Goal: Information Seeking & Learning: Learn about a topic

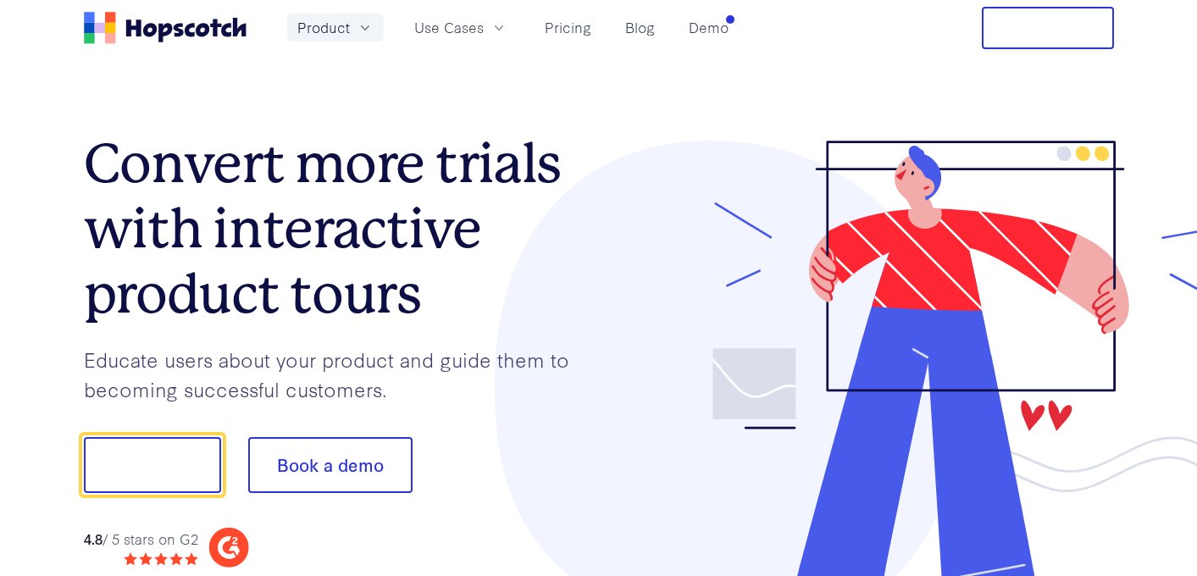
click at [366, 29] on icon "button" at bounding box center [365, 27] width 17 height 17
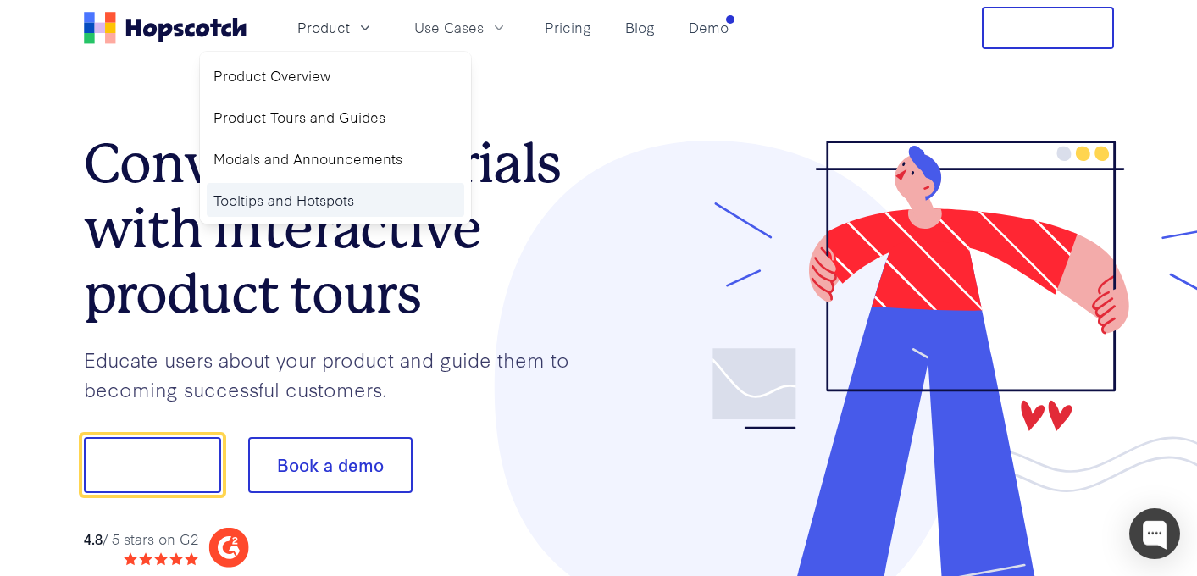
click at [313, 197] on link "Tooltips and Hotspots" at bounding box center [336, 200] width 258 height 35
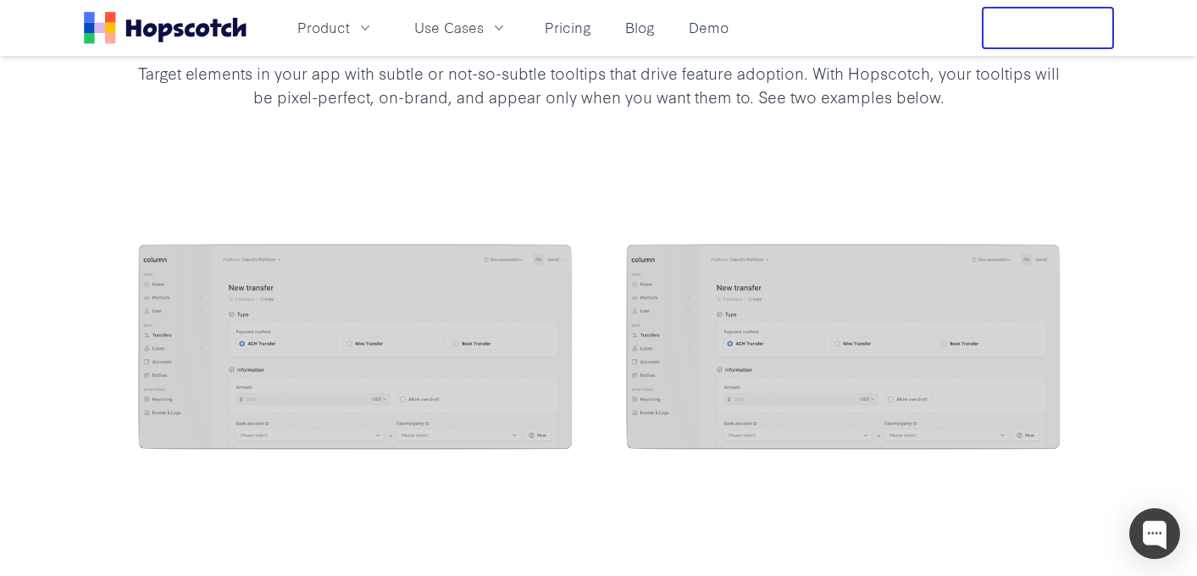
scroll to position [1507, 0]
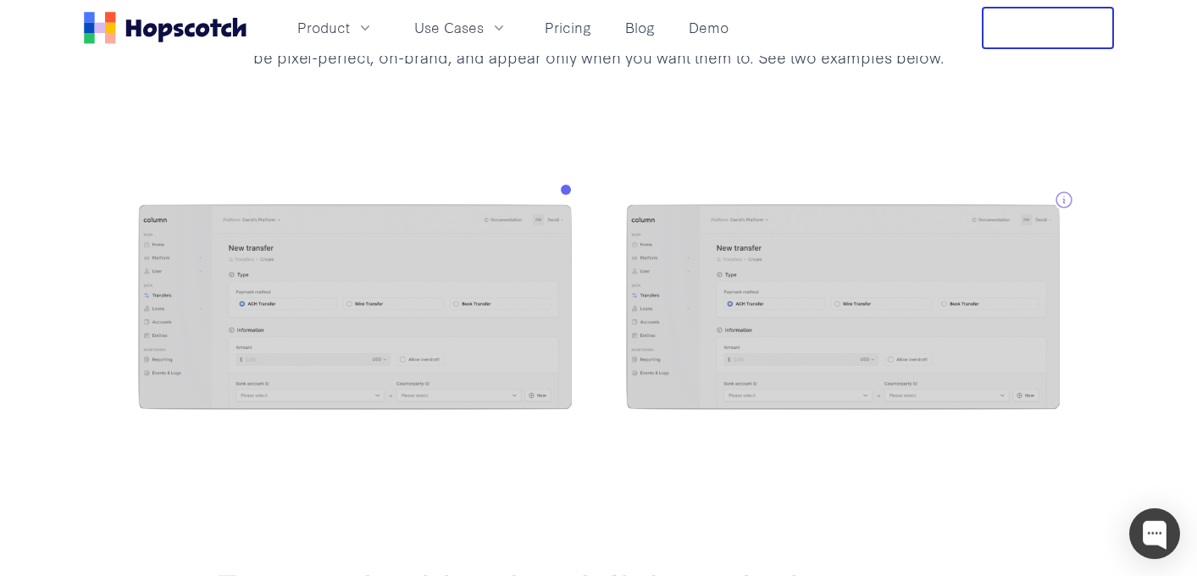
click at [578, 200] on div at bounding box center [598, 309] width 1197 height 346
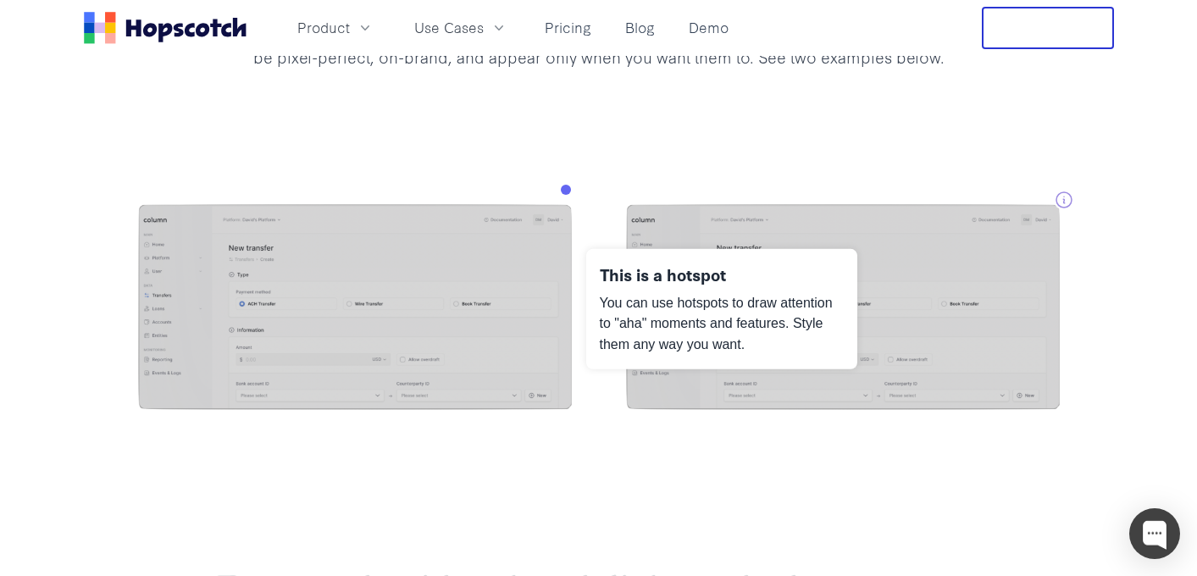
click at [514, 250] on img at bounding box center [355, 309] width 434 height 210
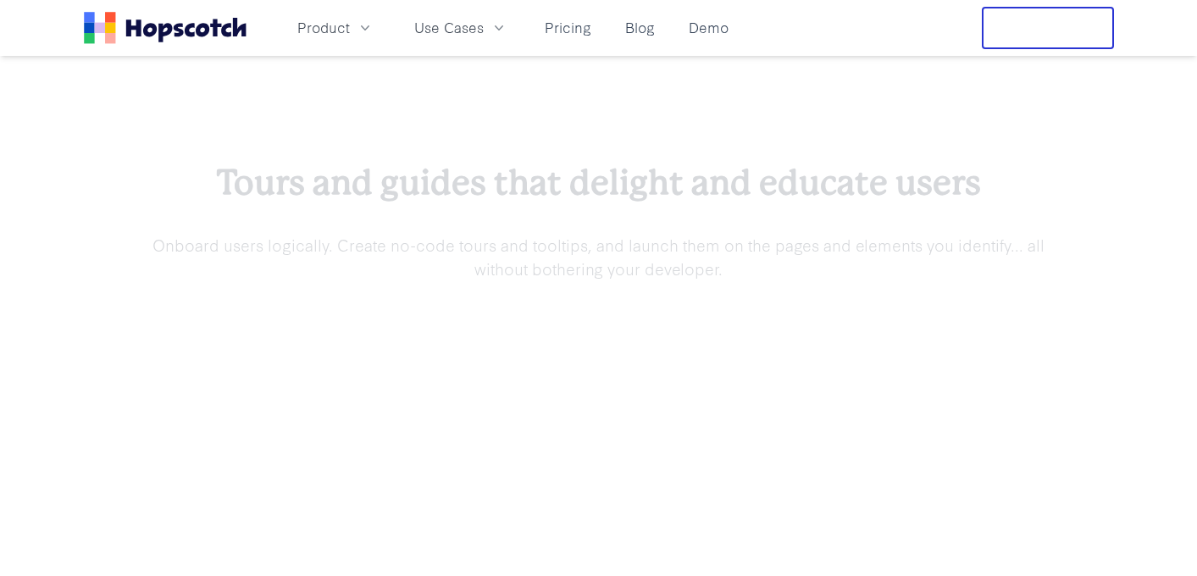
scroll to position [1546, 0]
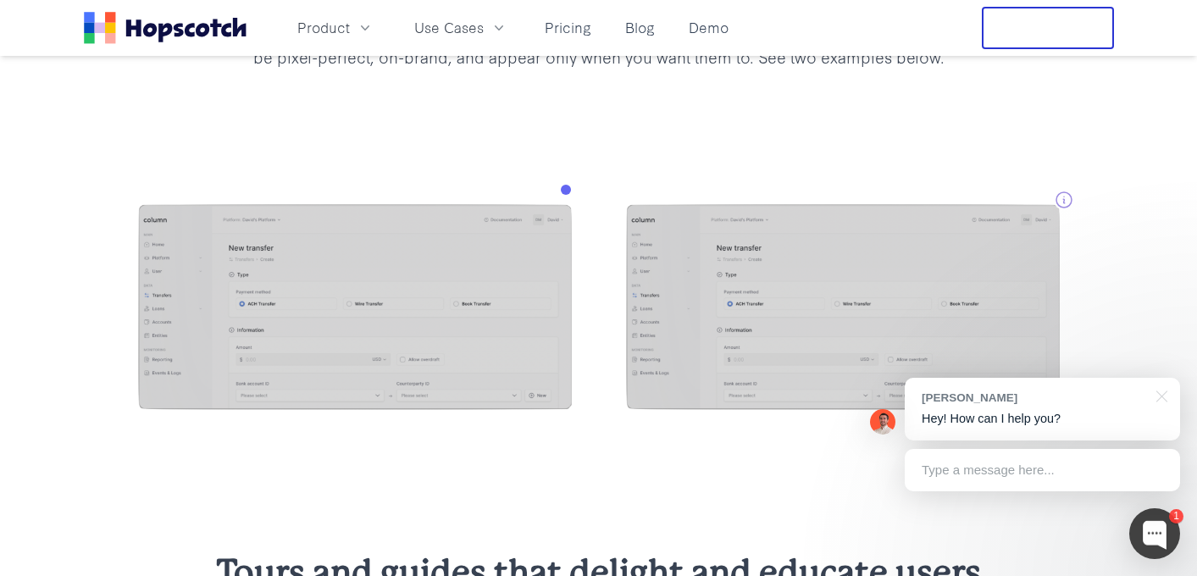
click at [576, 207] on div at bounding box center [599, 309] width 922 height 210
click at [536, 263] on img at bounding box center [355, 309] width 434 height 210
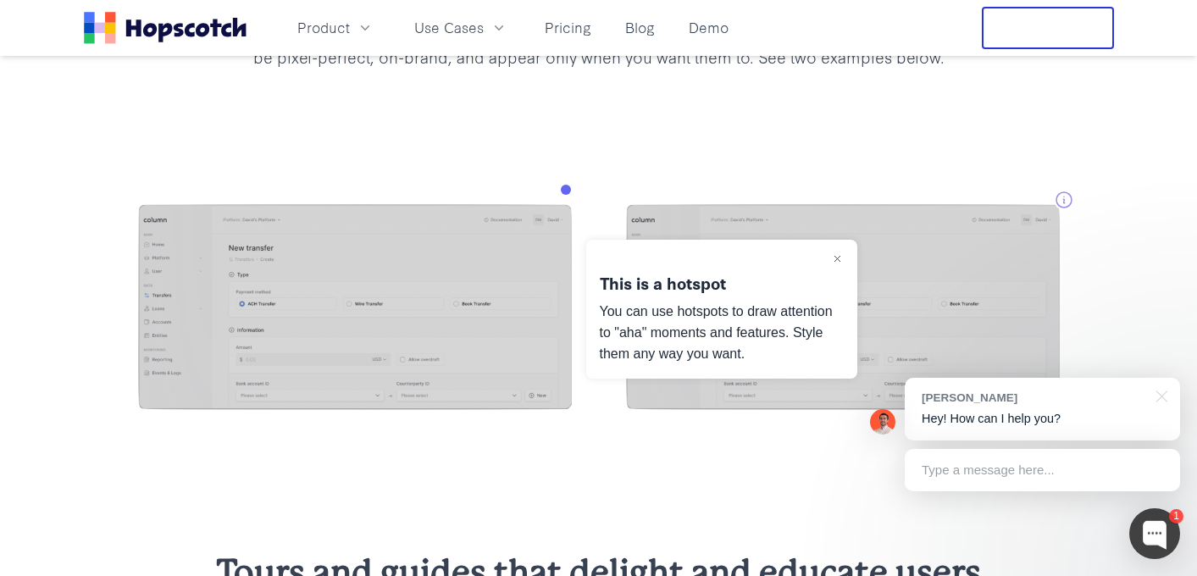
click at [536, 263] on img at bounding box center [355, 309] width 434 height 210
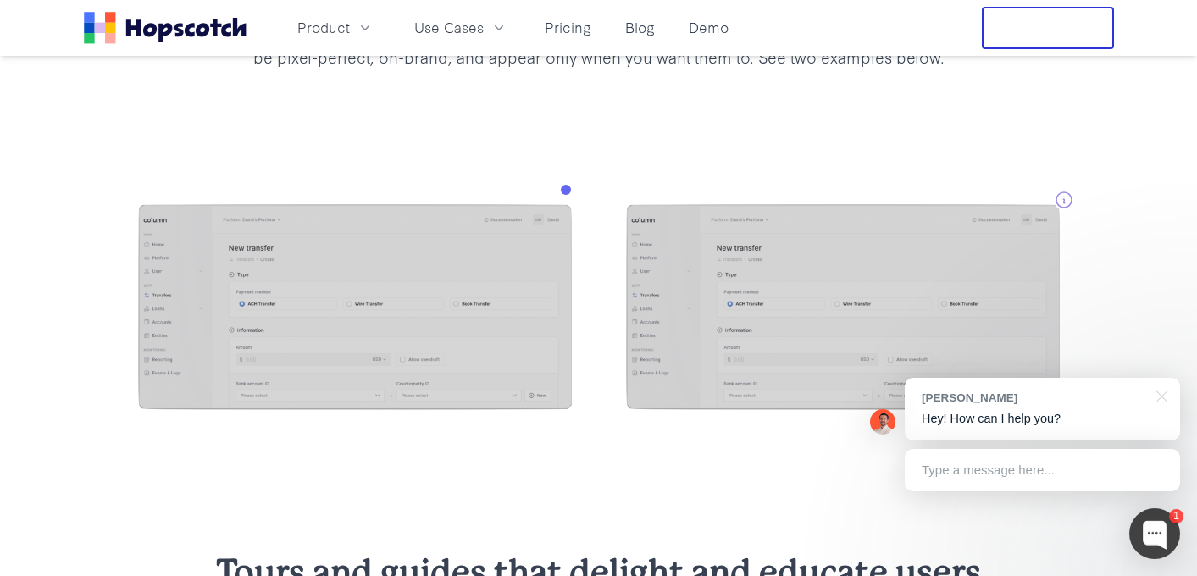
click at [404, 282] on img at bounding box center [355, 309] width 434 height 210
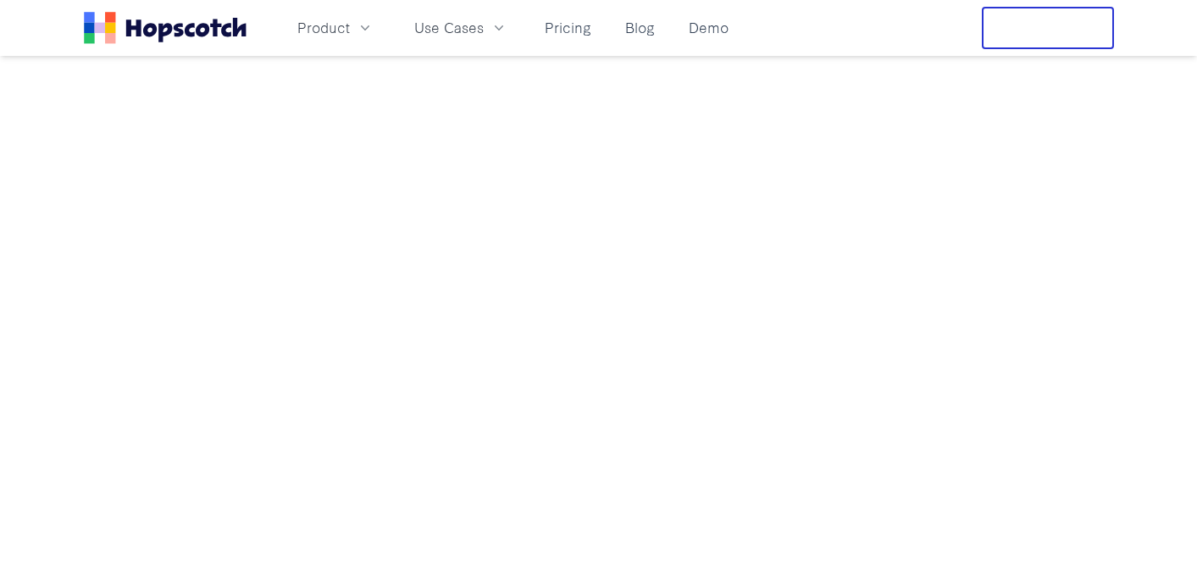
scroll to position [1546, 0]
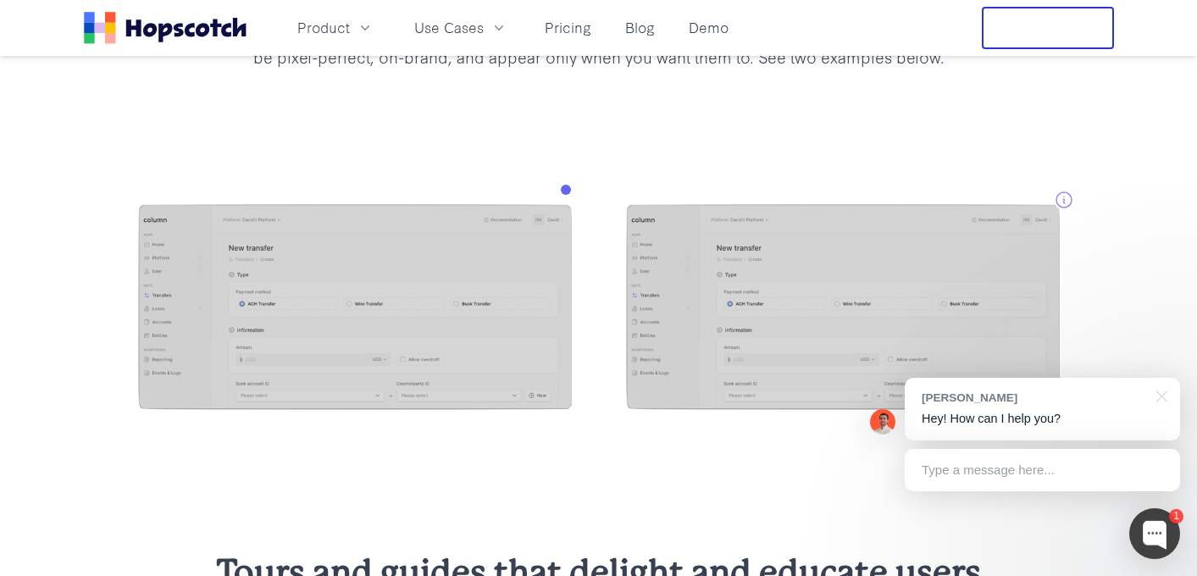
click at [570, 203] on div "button" at bounding box center [576, 200] width 31 height 31
click at [575, 205] on div "button" at bounding box center [575, 199] width 11 height 11
click at [575, 205] on div "button" at bounding box center [576, 200] width 12 height 12
click at [575, 205] on div "button" at bounding box center [577, 200] width 14 height 14
click at [485, 170] on div at bounding box center [598, 309] width 1197 height 346
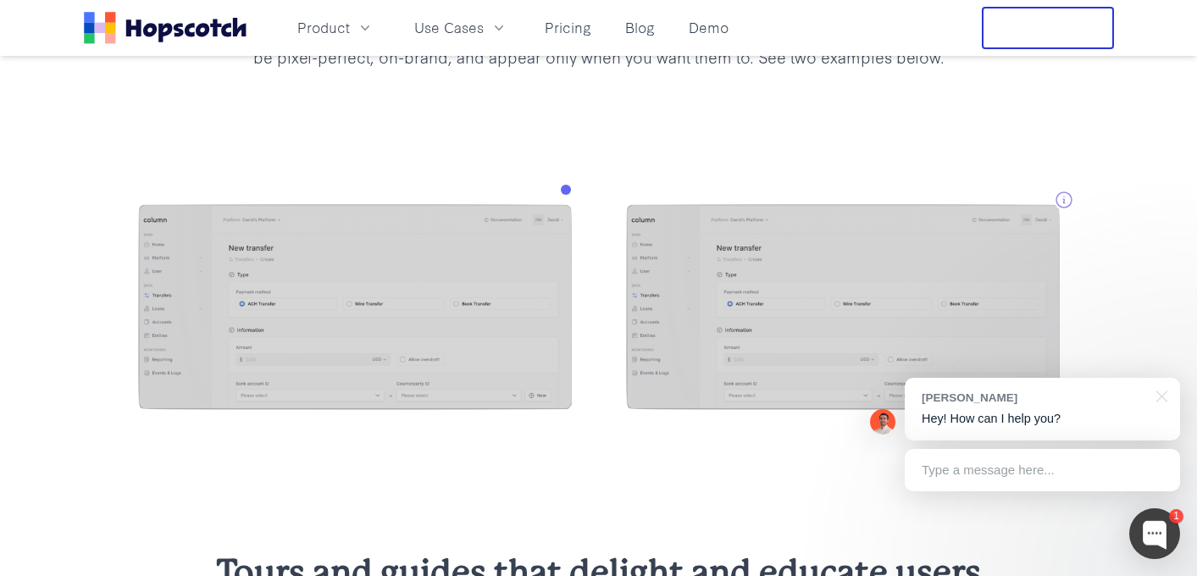
click at [581, 203] on div "button" at bounding box center [575, 199] width 11 height 11
